Goal: Task Accomplishment & Management: Complete application form

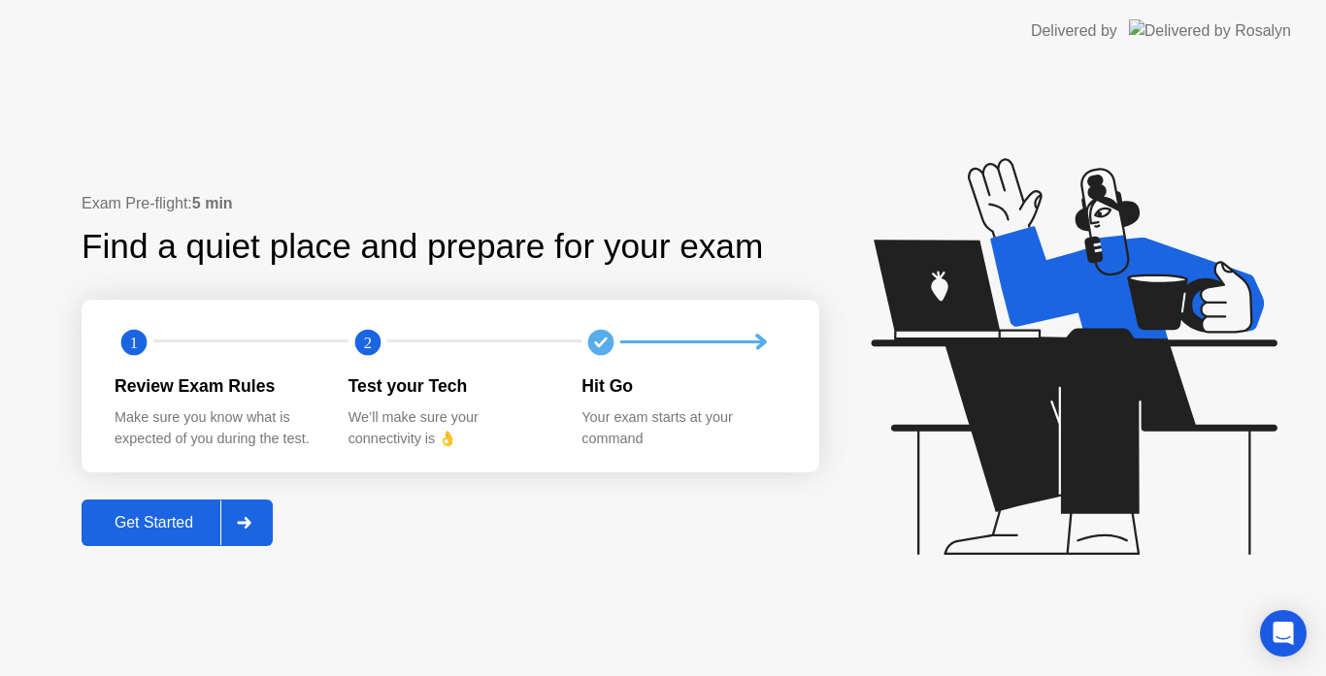
click at [169, 523] on div "Get Started" at bounding box center [153, 522] width 133 height 17
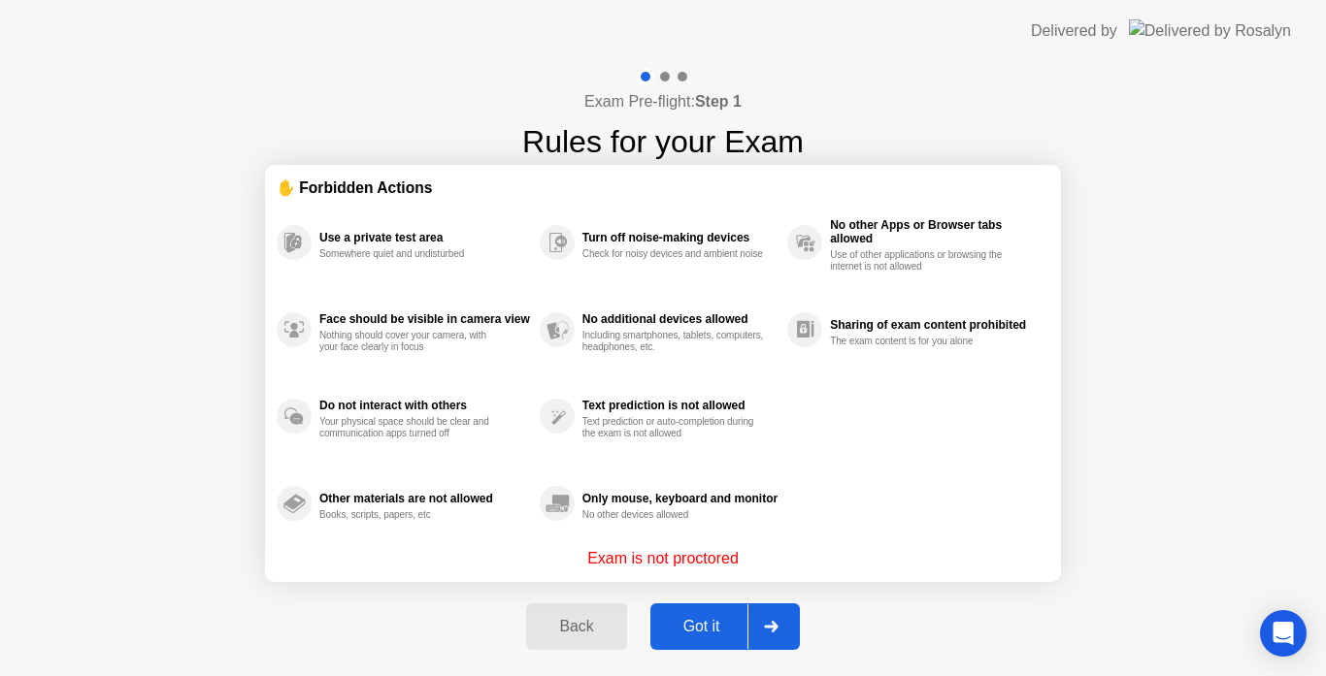
click at [705, 627] on div "Got it" at bounding box center [701, 626] width 91 height 17
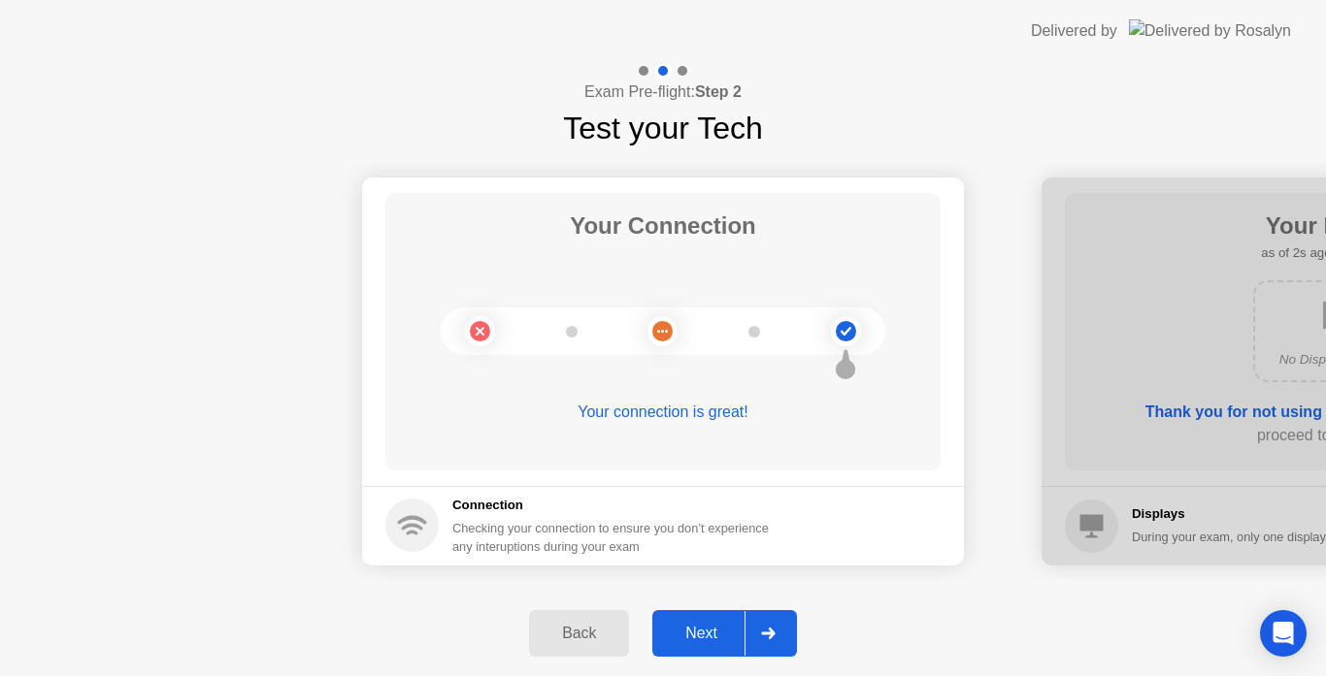
click at [713, 635] on div "Next" at bounding box center [701, 633] width 86 height 17
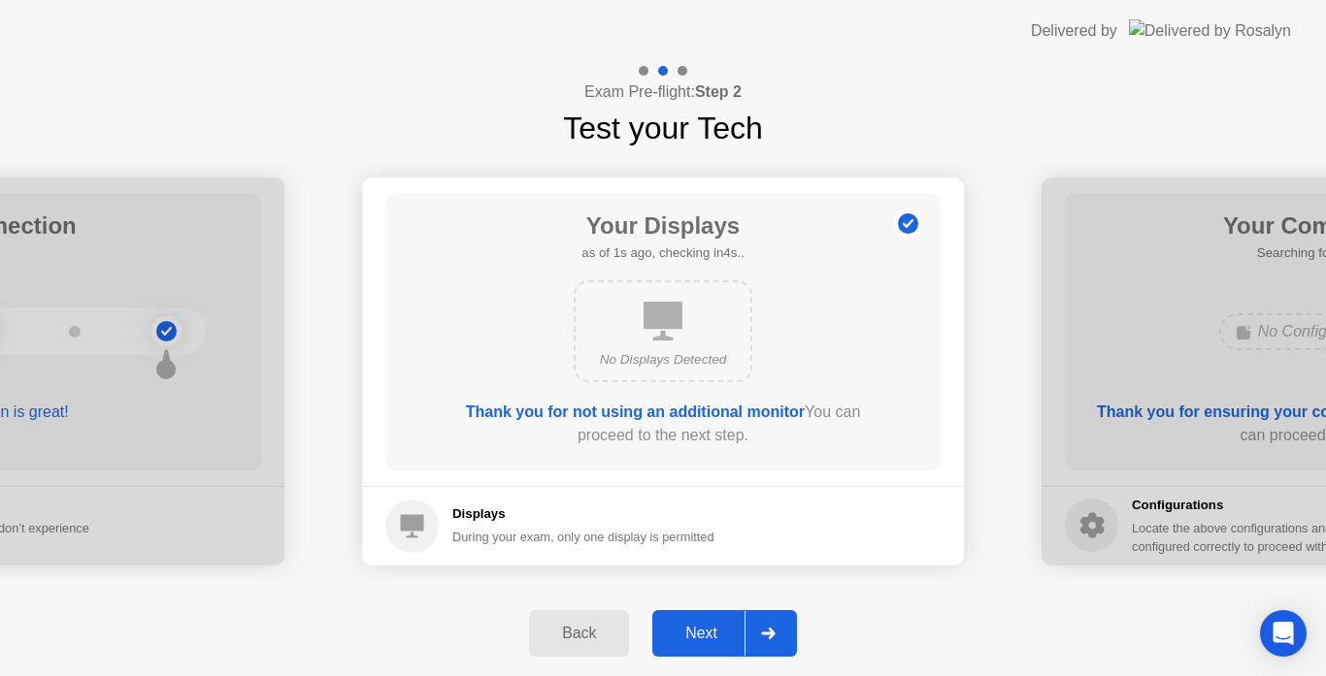
click at [713, 635] on div "Next" at bounding box center [701, 633] width 86 height 17
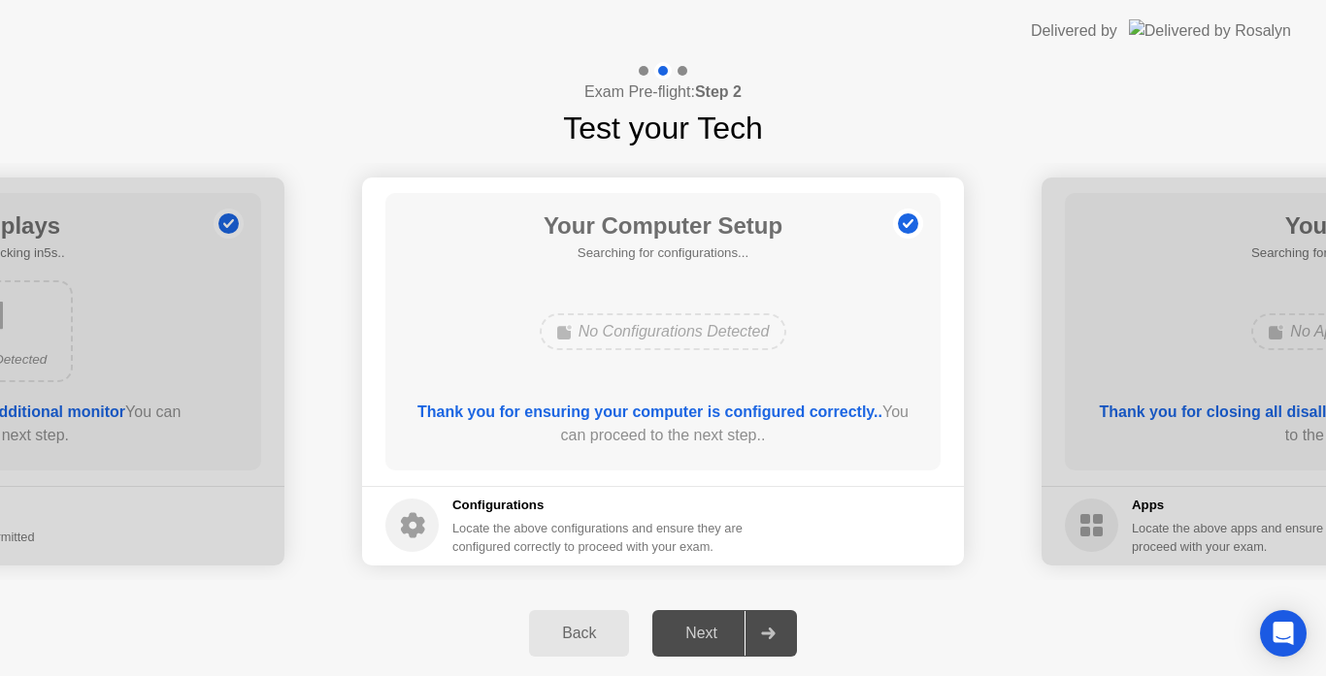
click at [713, 635] on div "Next" at bounding box center [701, 633] width 86 height 17
click at [691, 634] on div "Next" at bounding box center [701, 633] width 86 height 17
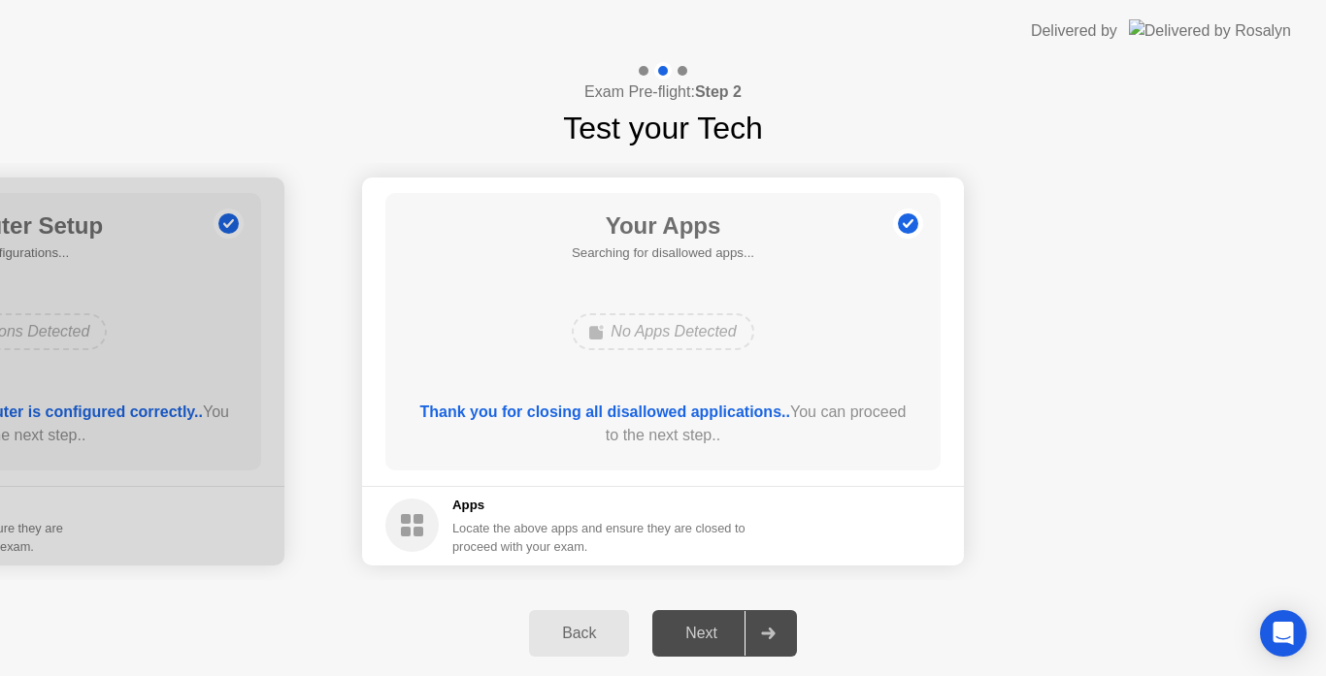
click at [699, 631] on div "Next" at bounding box center [701, 633] width 86 height 17
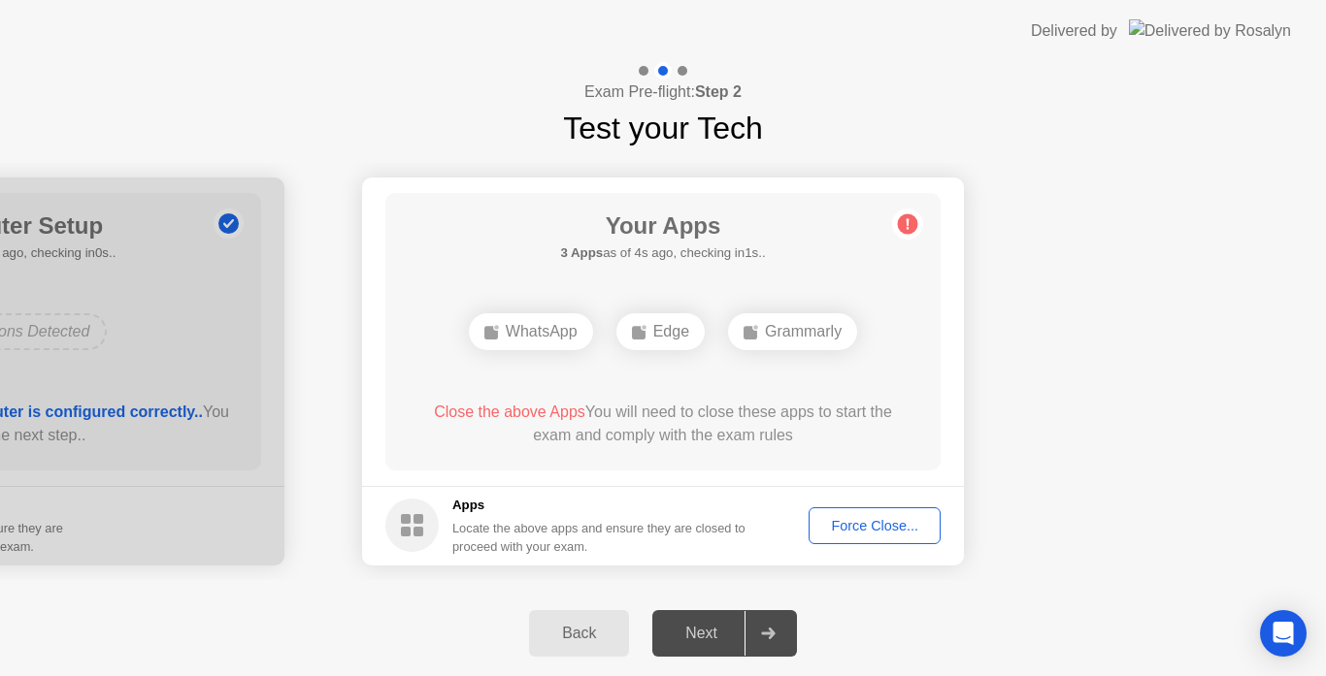
click at [850, 528] on div "Force Close..." at bounding box center [874, 526] width 118 height 16
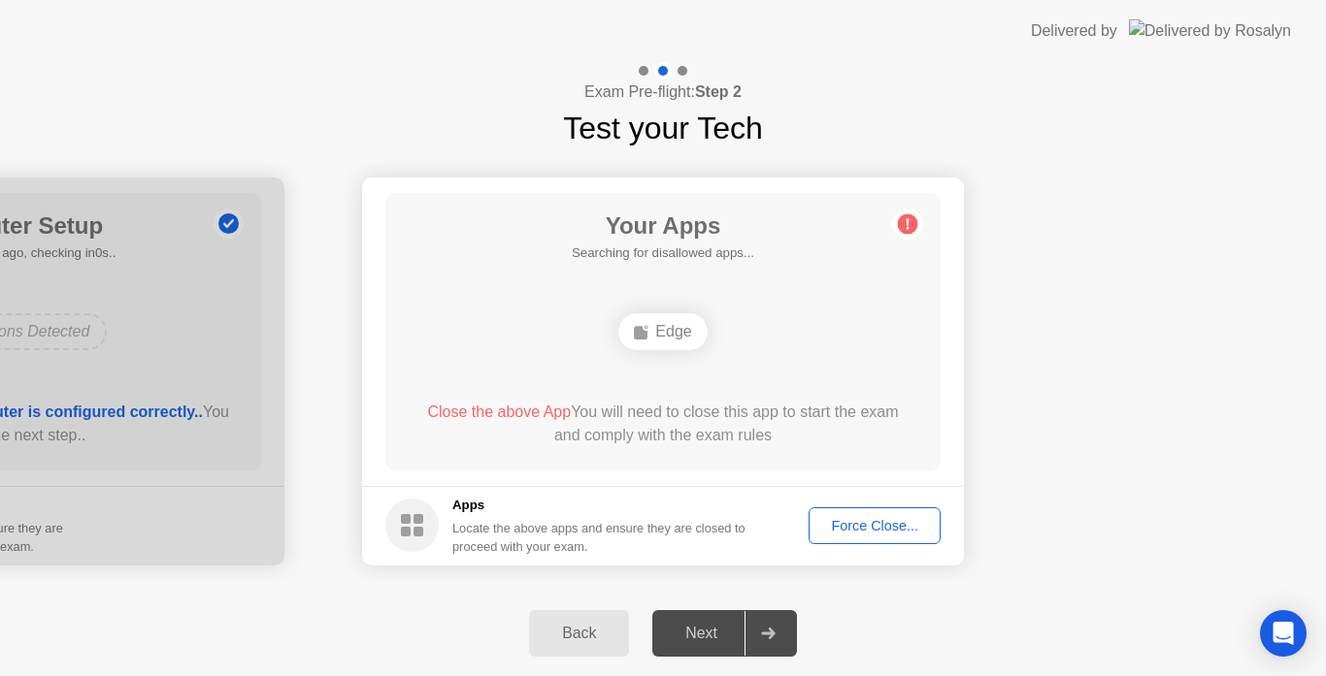
click at [851, 518] on div "Force Close..." at bounding box center [874, 526] width 118 height 16
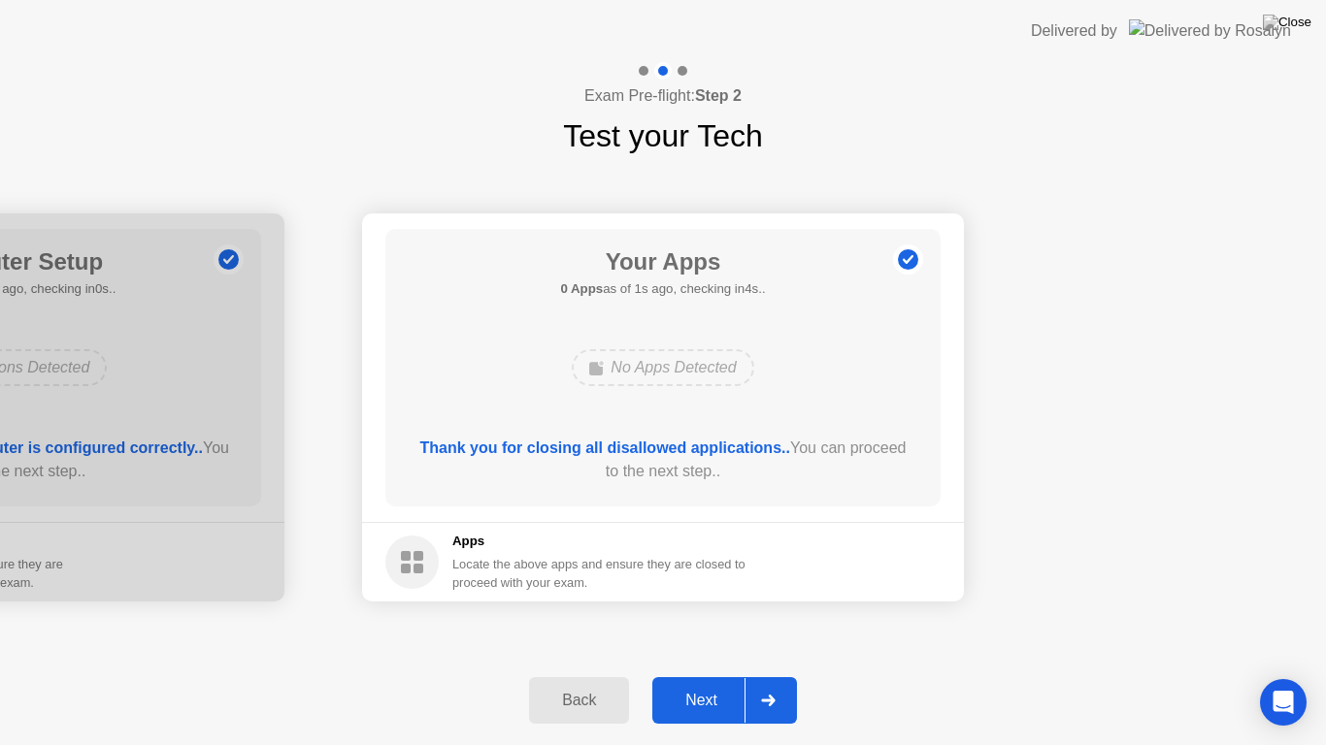
click at [721, 675] on div "Next" at bounding box center [701, 700] width 86 height 17
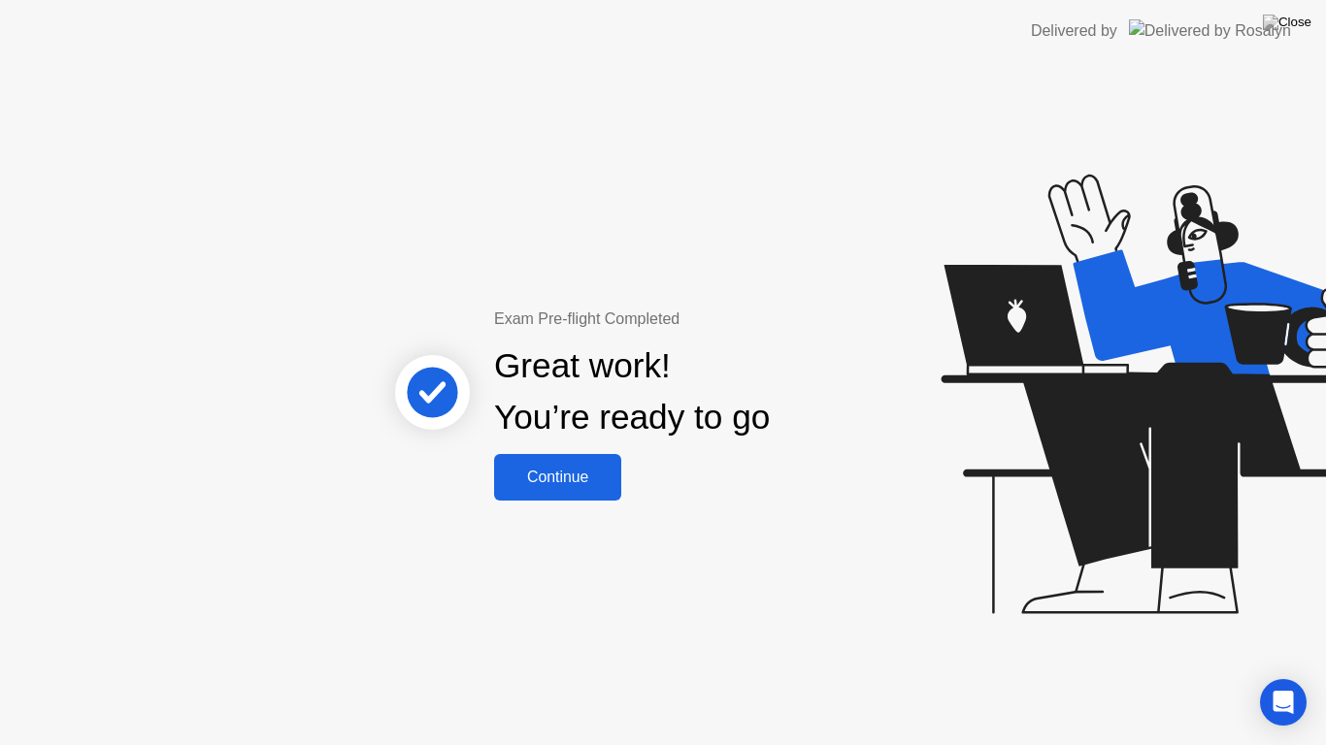
click at [528, 469] on div "Continue" at bounding box center [557, 477] width 115 height 17
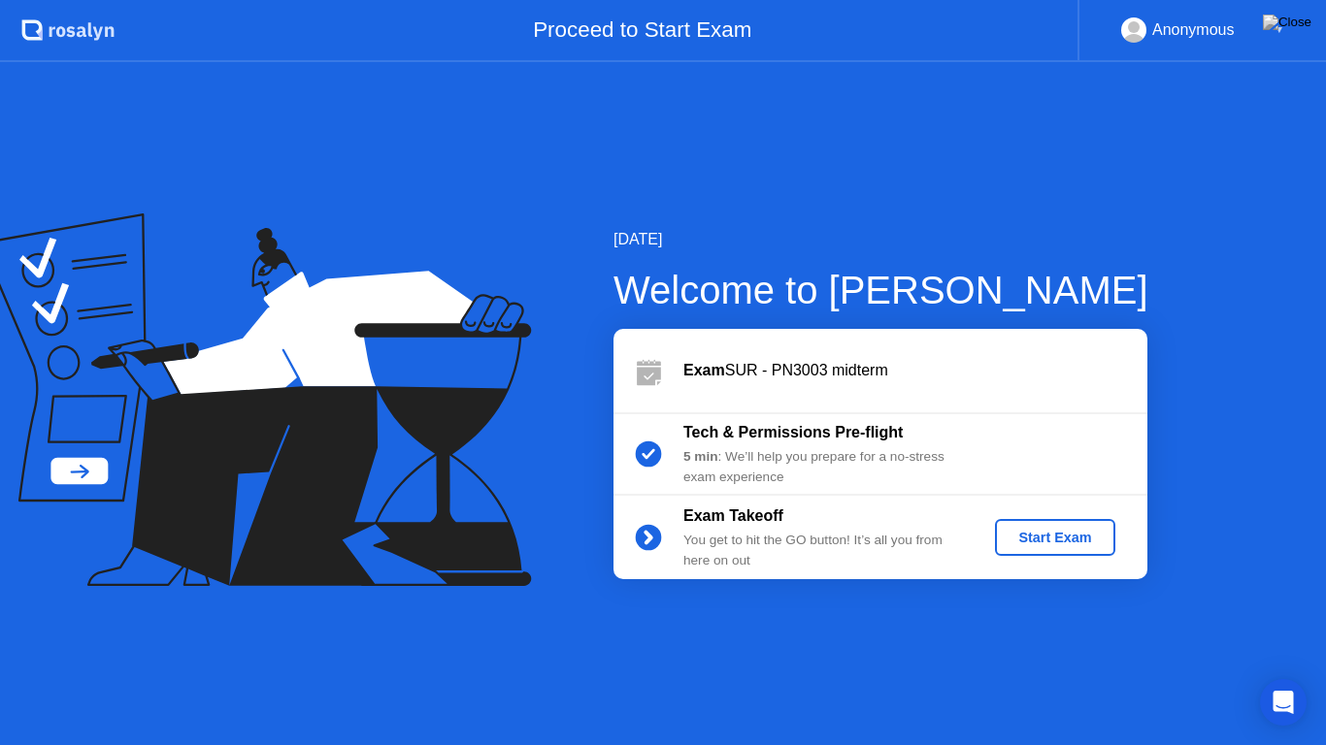
click at [1031, 538] on div "Start Exam" at bounding box center [1054, 538] width 104 height 16
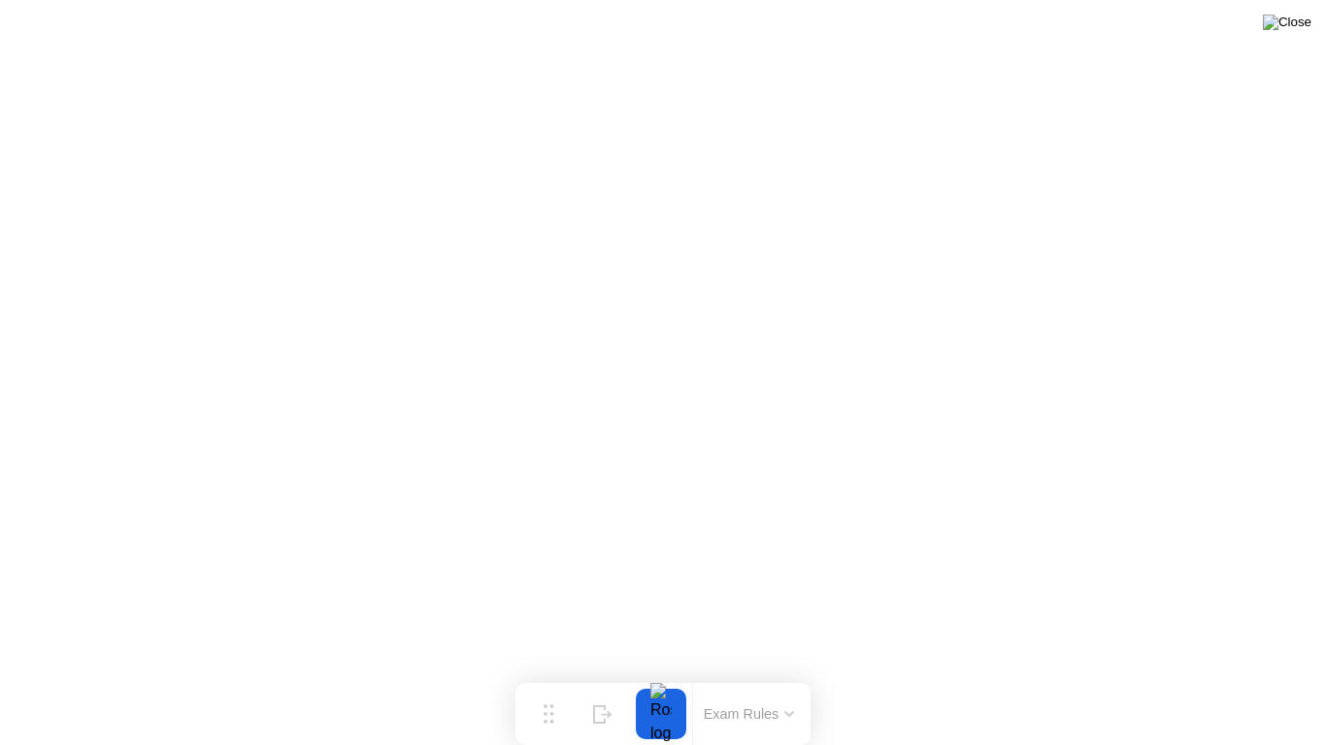
click at [1292, 28] on img at bounding box center [1286, 23] width 49 height 16
